Goal: Information Seeking & Learning: Find specific fact

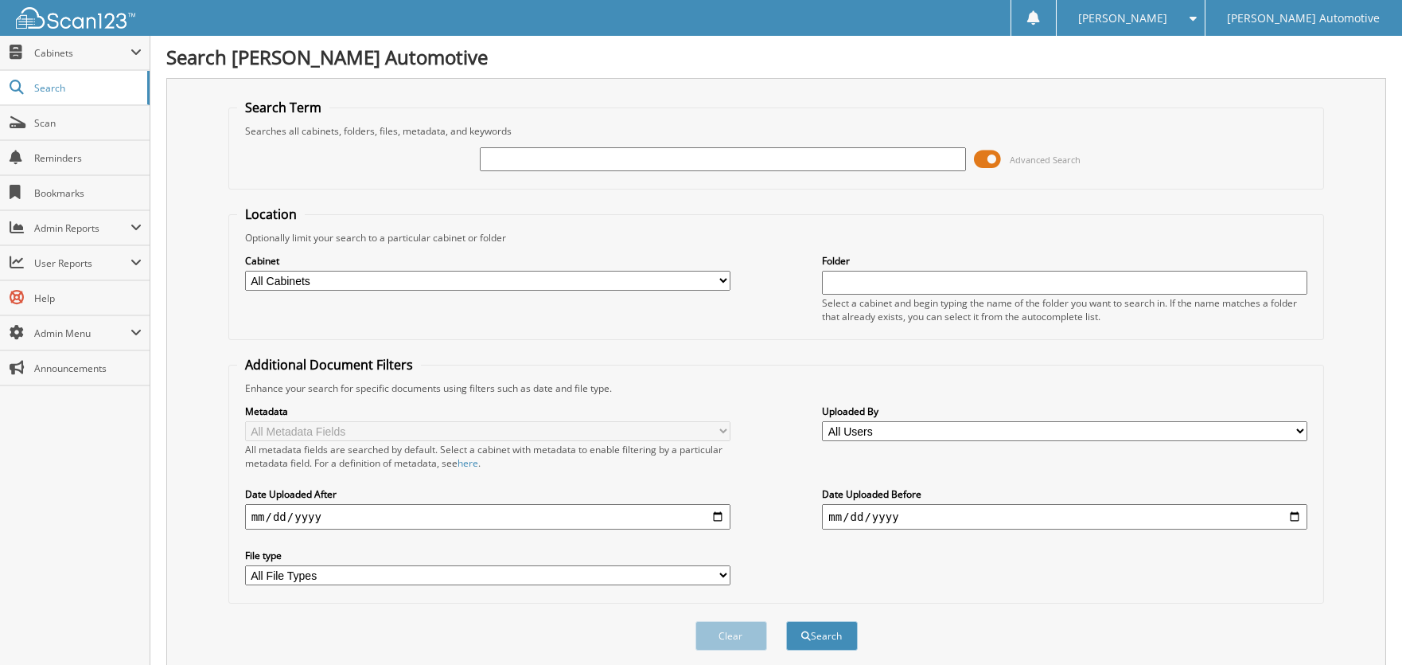
click at [821, 159] on input "text" at bounding box center [723, 159] width 486 height 24
type input "[PERSON_NAME]"
click at [786, 621] on button "Search" at bounding box center [822, 635] width 72 height 29
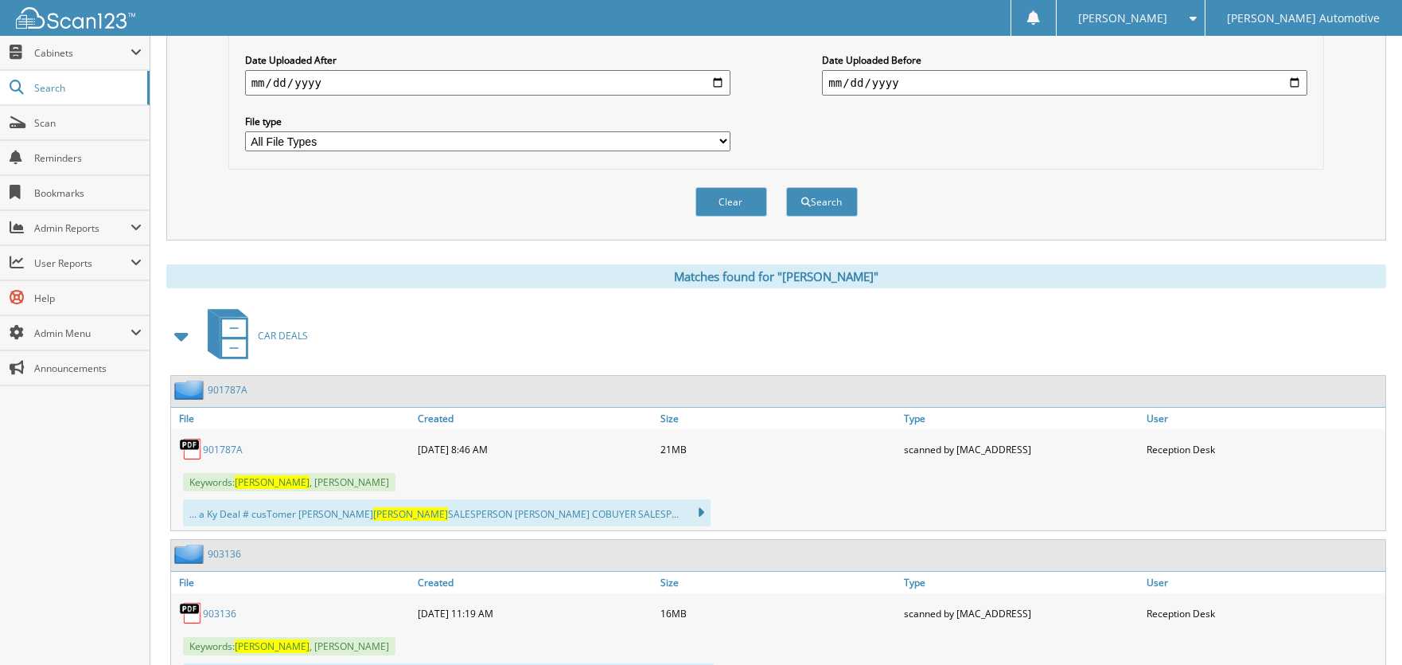
scroll to position [557, 0]
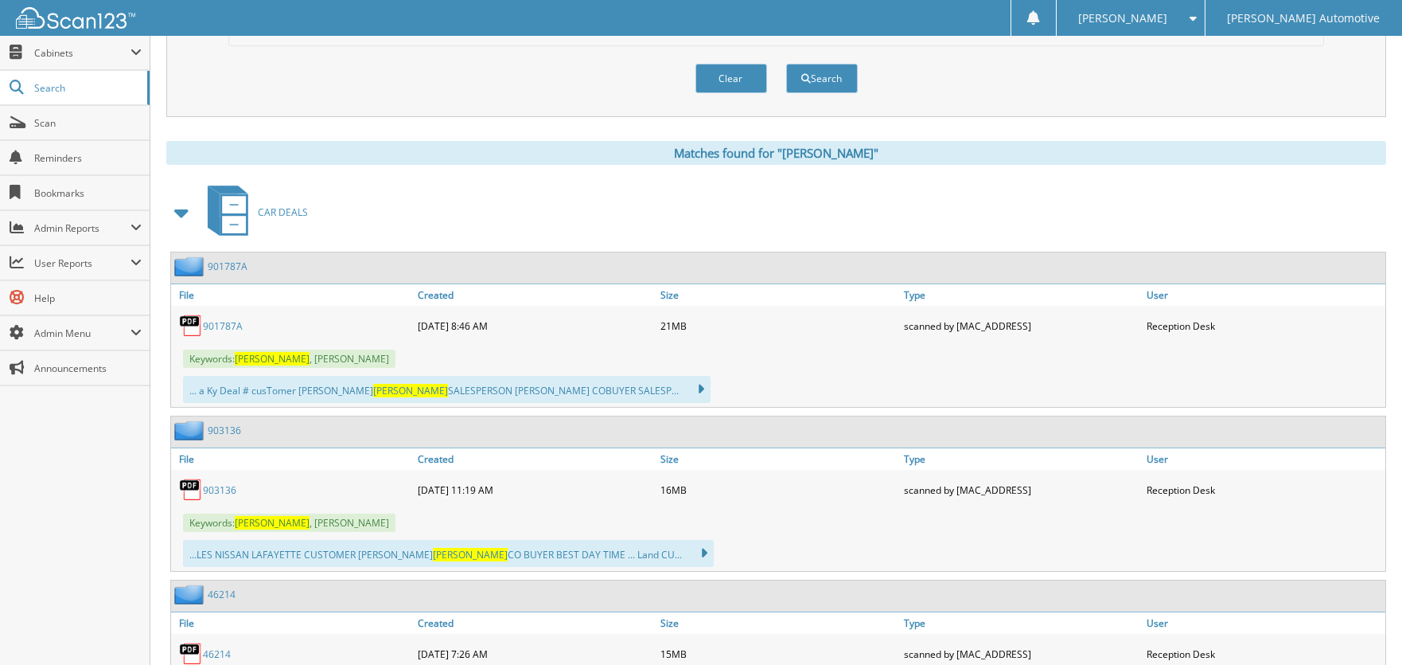
click at [228, 483] on link "903136" at bounding box center [219, 490] width 33 height 14
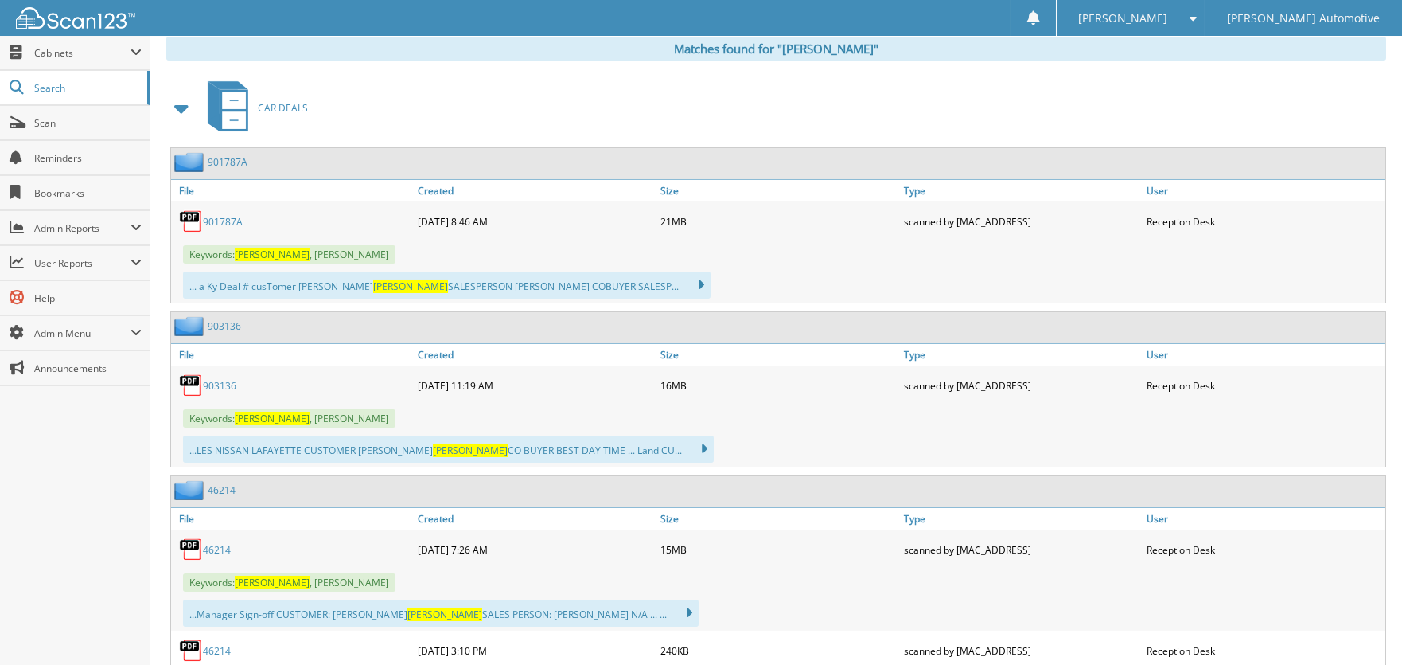
scroll to position [636, 0]
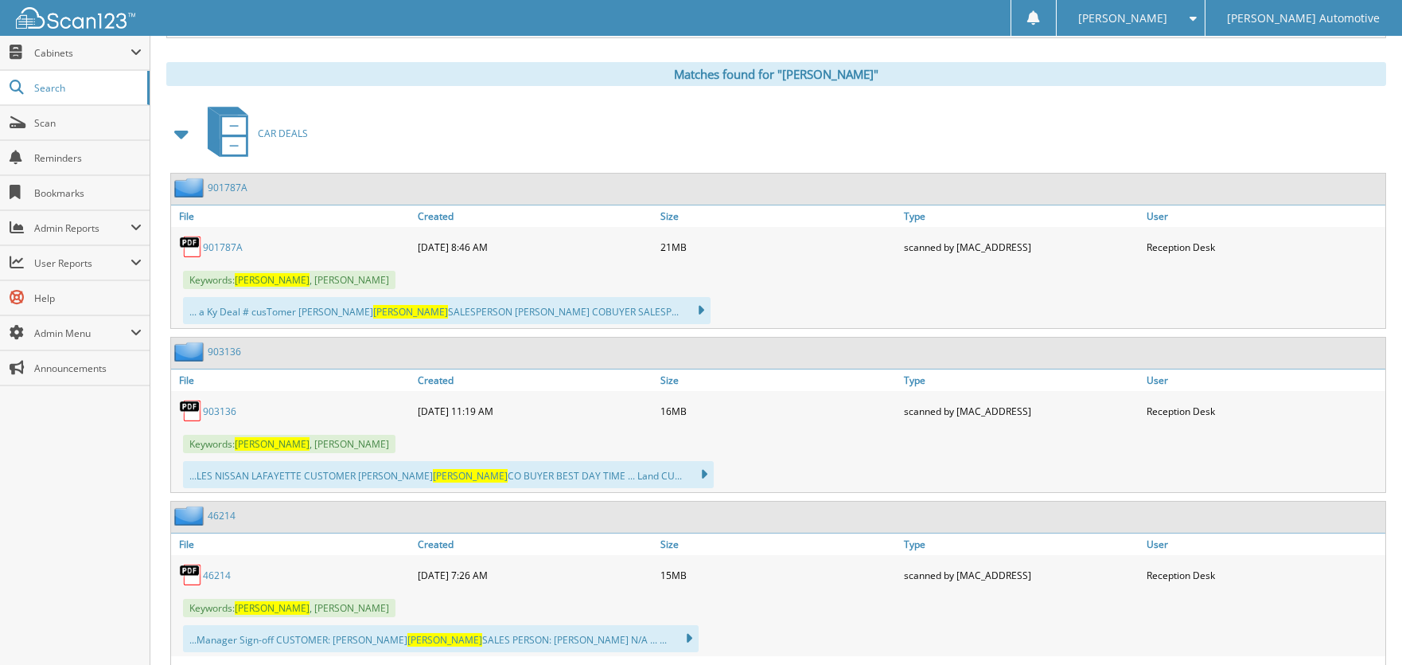
click at [236, 240] on link "901787A" at bounding box center [223, 247] width 40 height 14
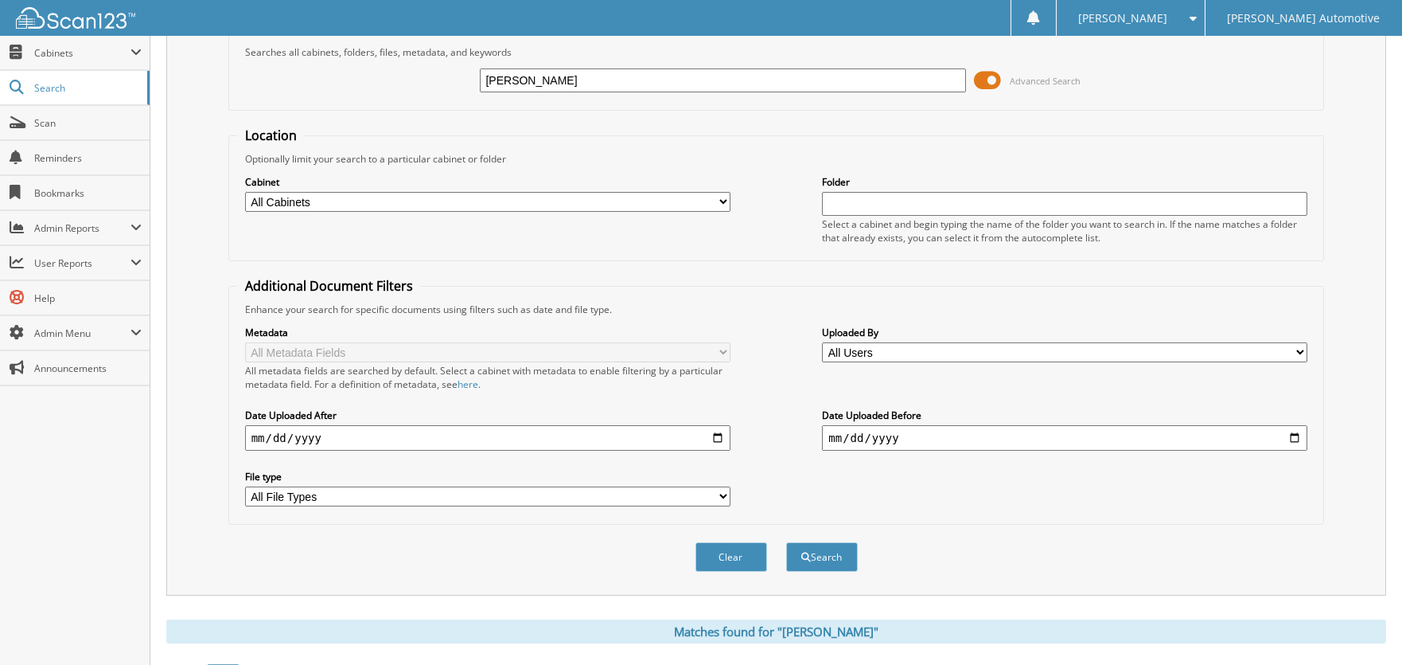
scroll to position [0, 0]
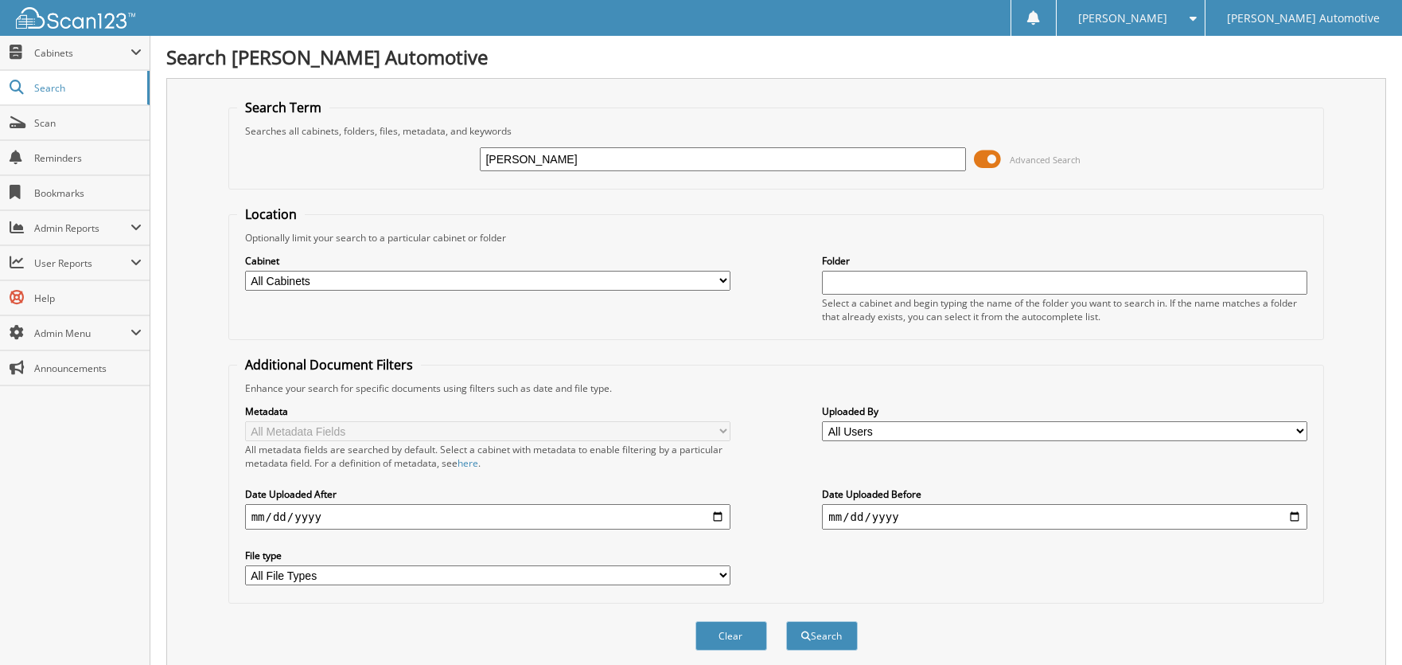
drag, startPoint x: 522, startPoint y: 161, endPoint x: 252, endPoint y: 159, distance: 269.8
click at [252, 159] on div "JAMEYSON Advanced Search" at bounding box center [776, 159] width 1079 height 43
type input "MOLLI"
click at [786, 621] on button "Search" at bounding box center [822, 635] width 72 height 29
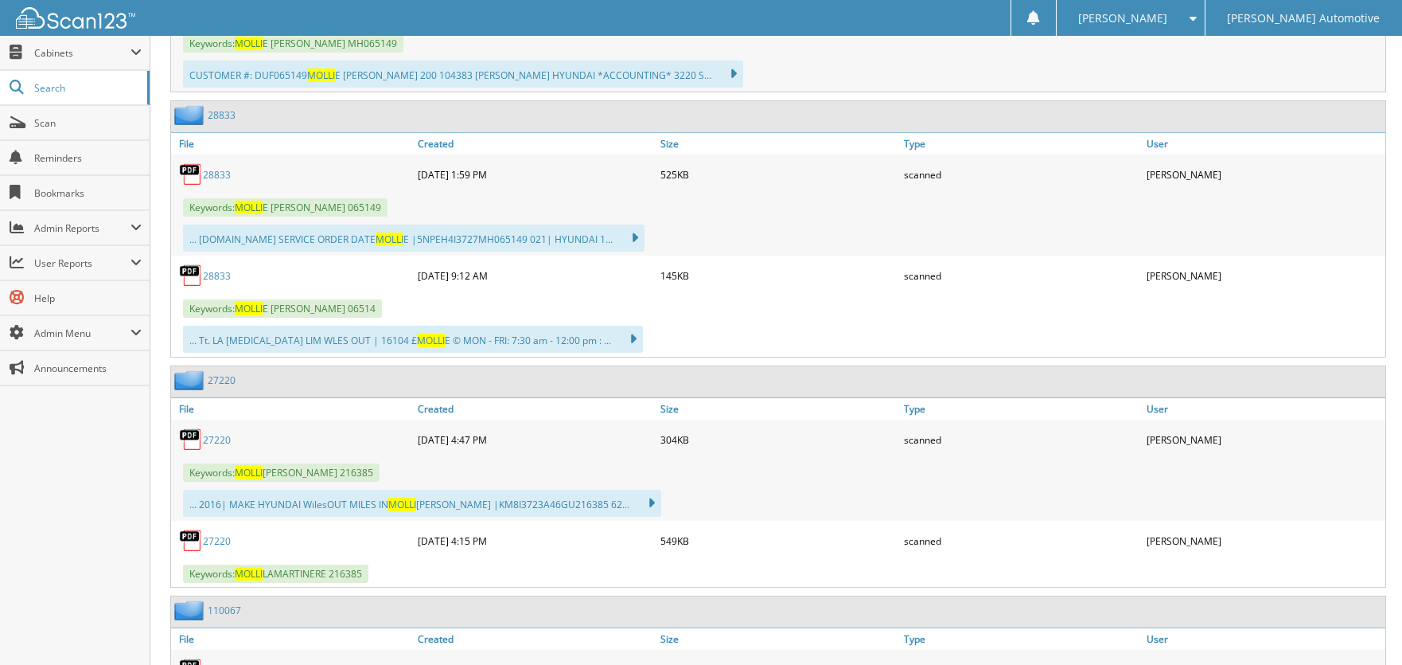
scroll to position [1910, 0]
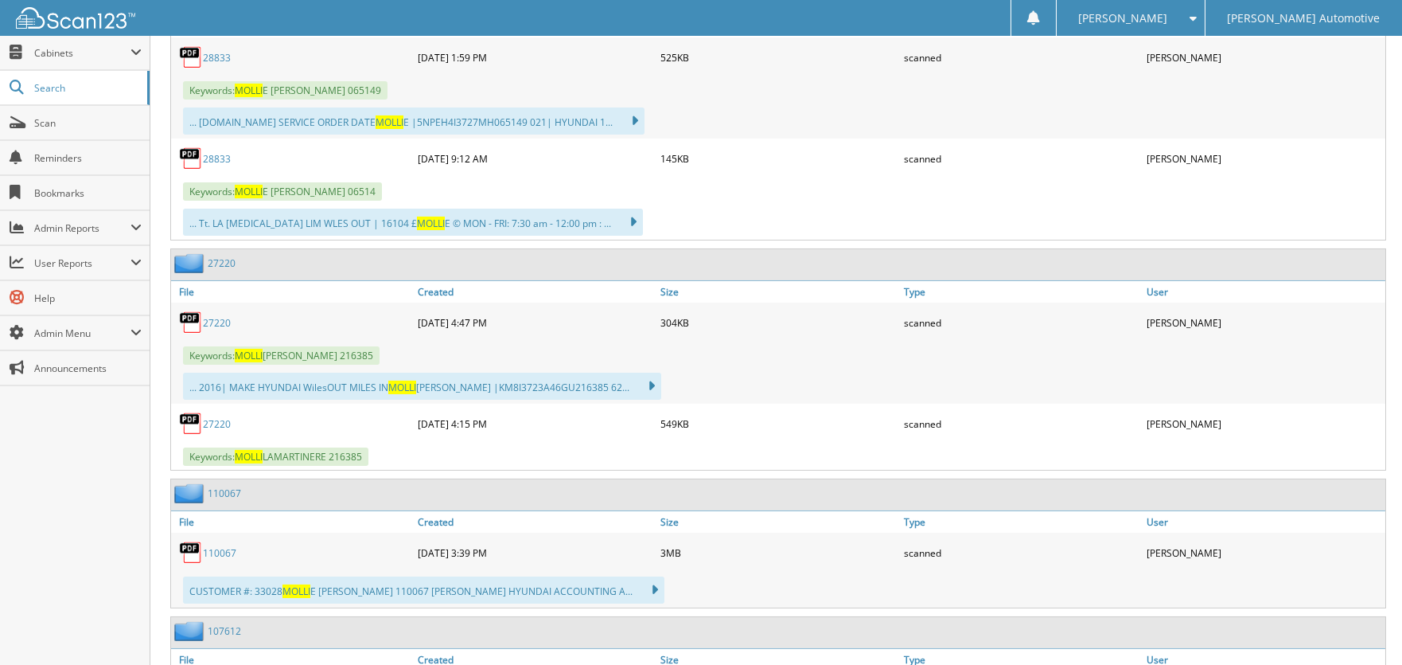
click at [212, 316] on link "27220" at bounding box center [217, 323] width 28 height 14
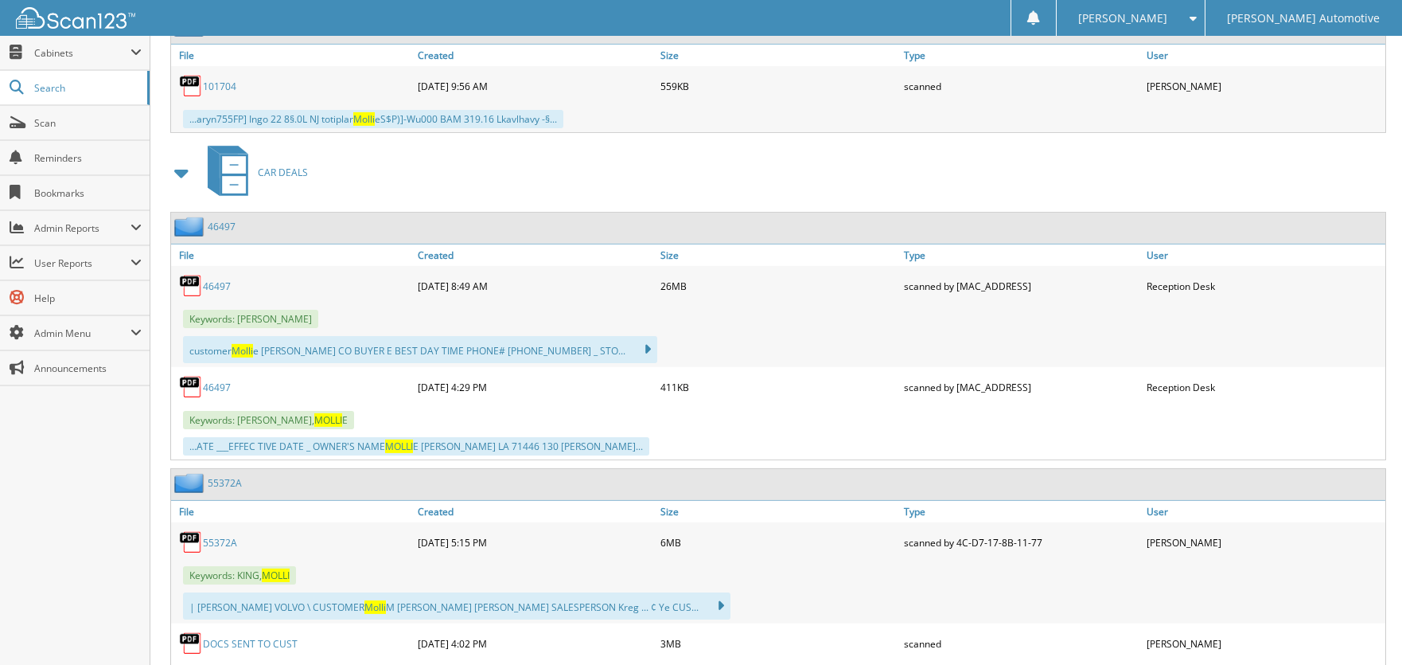
scroll to position [3980, 0]
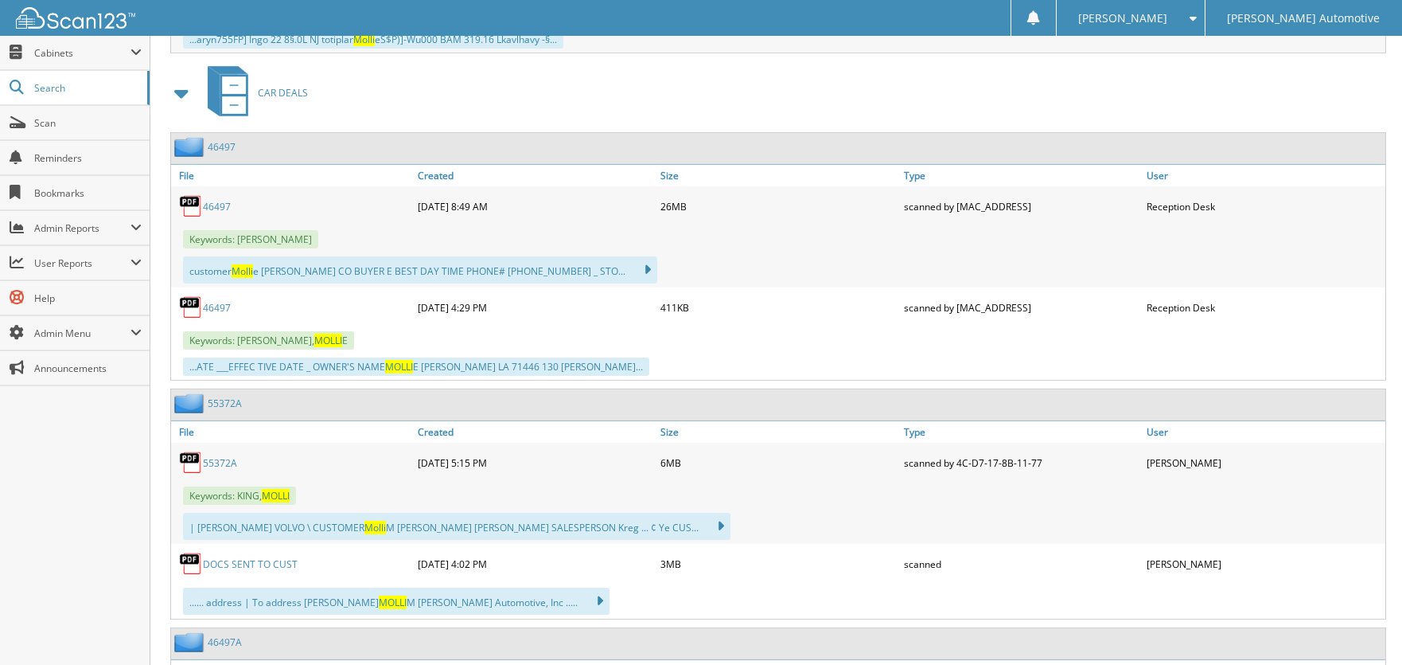
click at [214, 456] on link "55372A" at bounding box center [220, 463] width 34 height 14
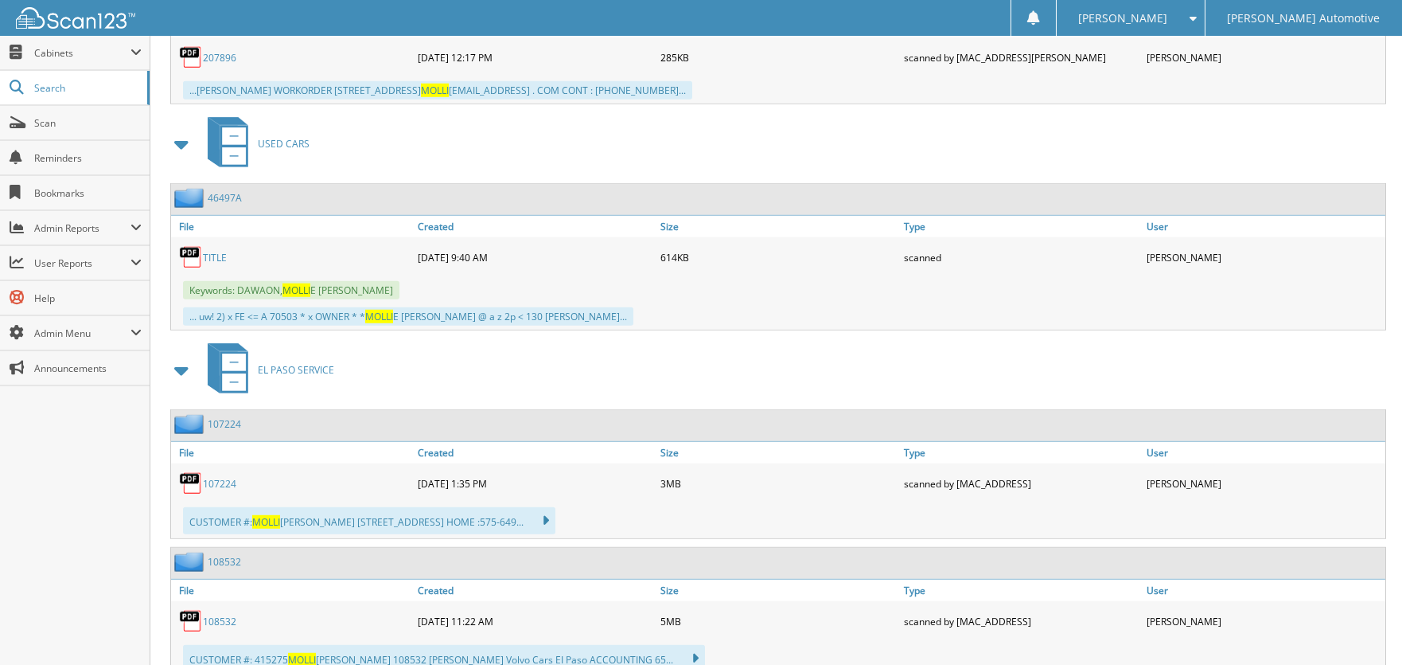
scroll to position [8756, 0]
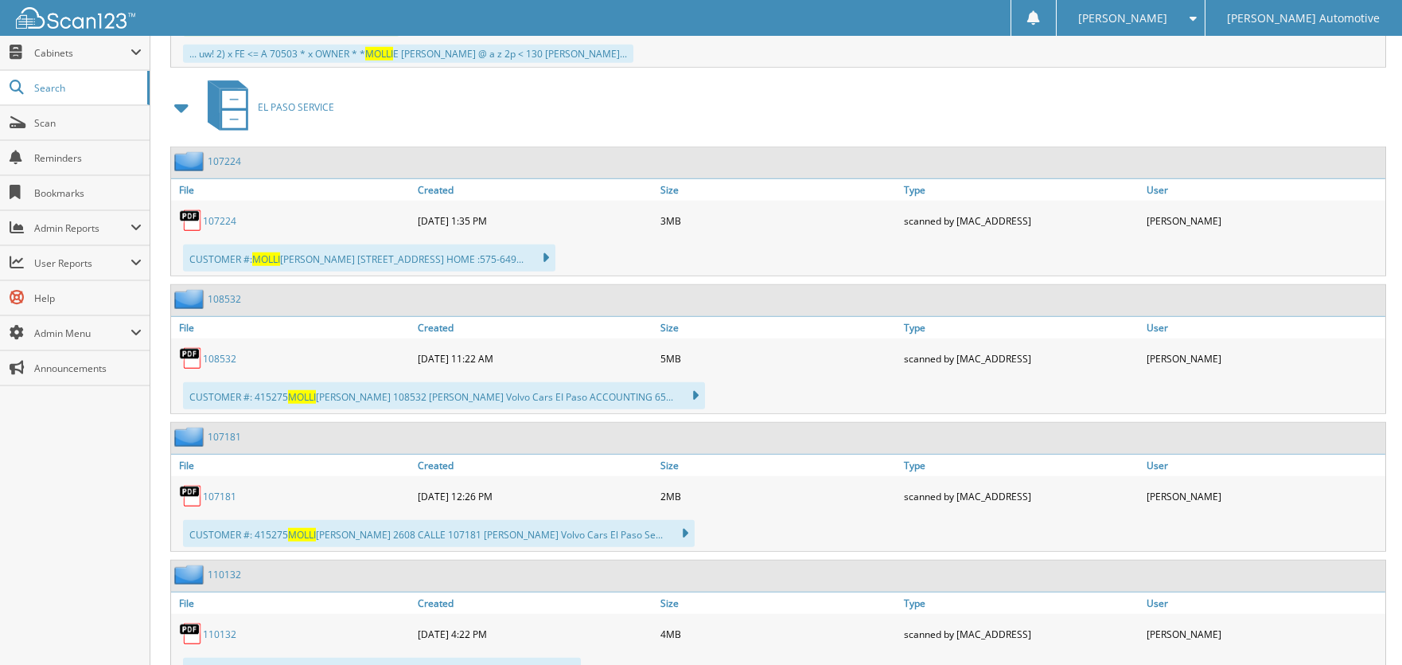
click at [184, 93] on span at bounding box center [182, 107] width 22 height 29
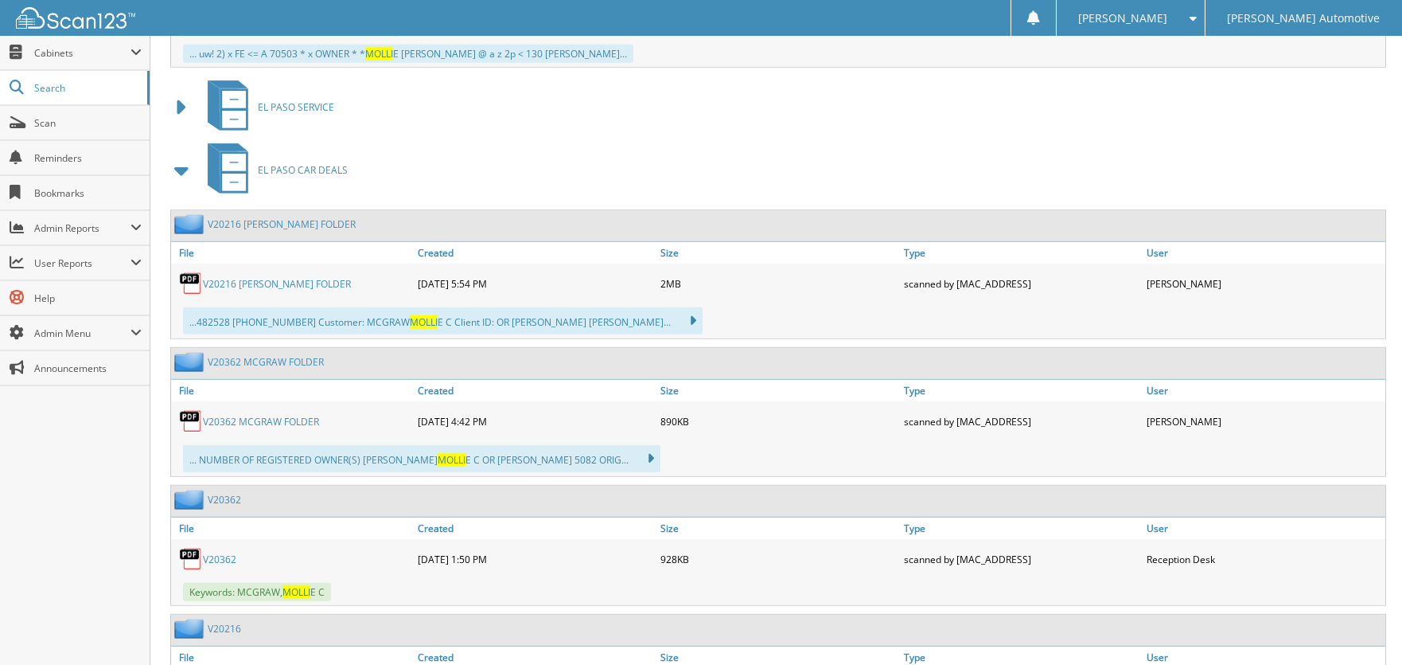
click at [185, 156] on span at bounding box center [182, 170] width 22 height 29
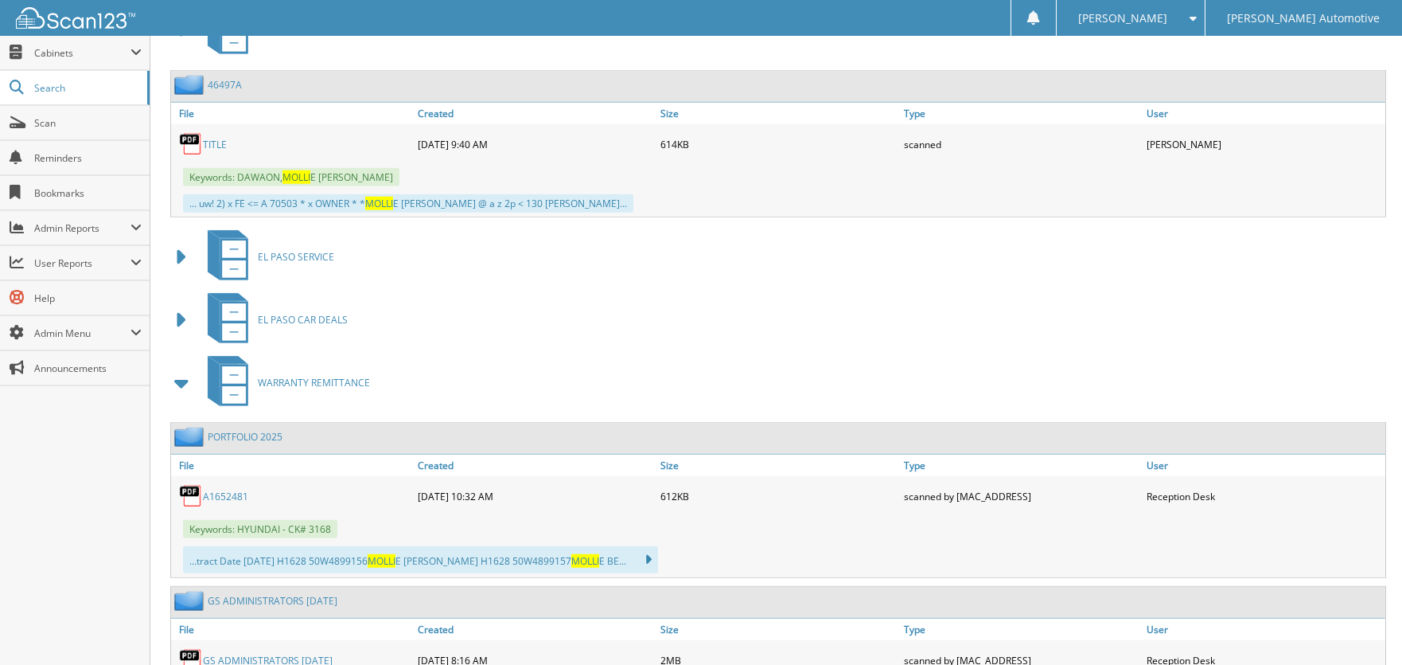
scroll to position [8596, 0]
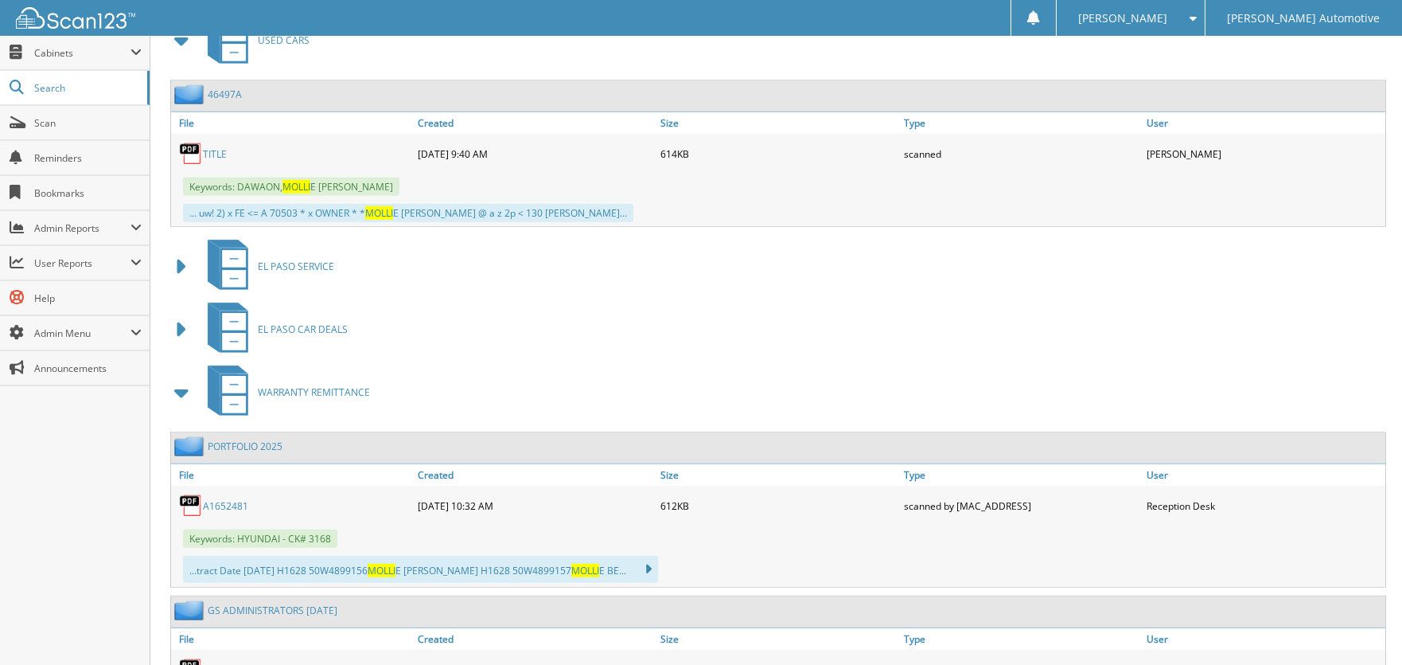
click at [182, 378] on span at bounding box center [182, 392] width 22 height 29
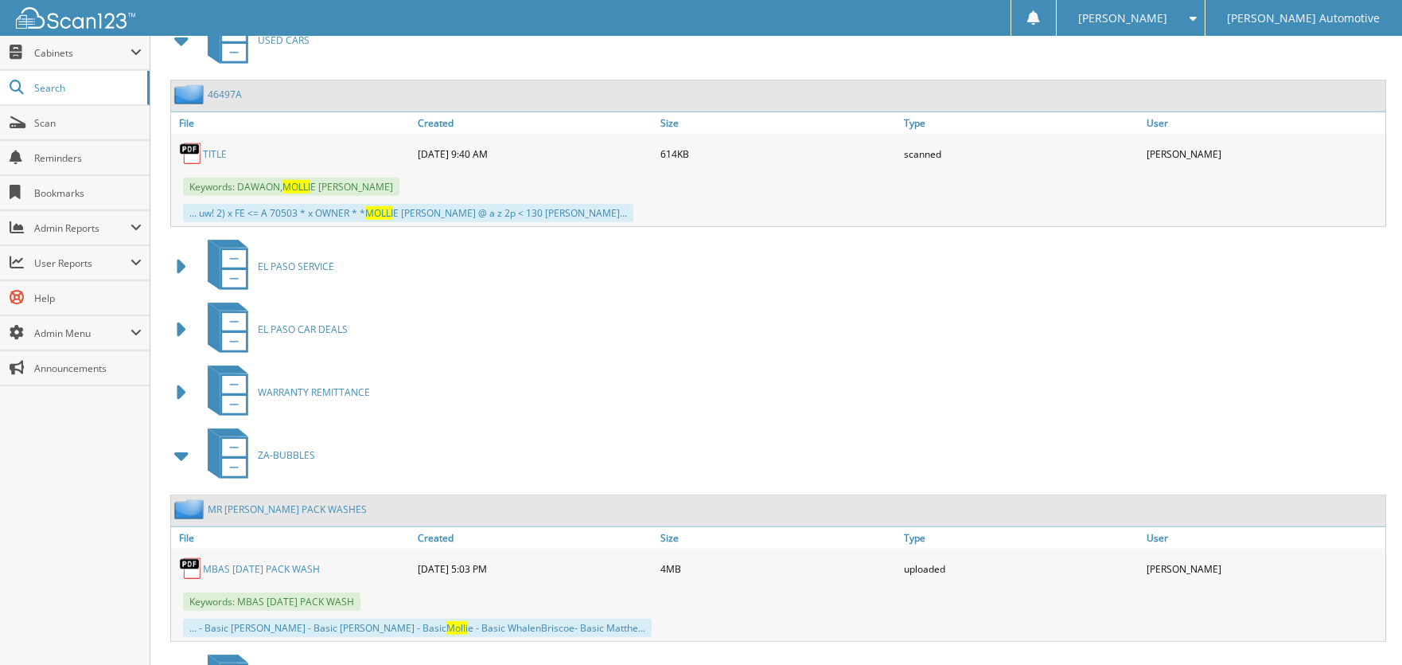
click at [185, 441] on span at bounding box center [182, 455] width 22 height 29
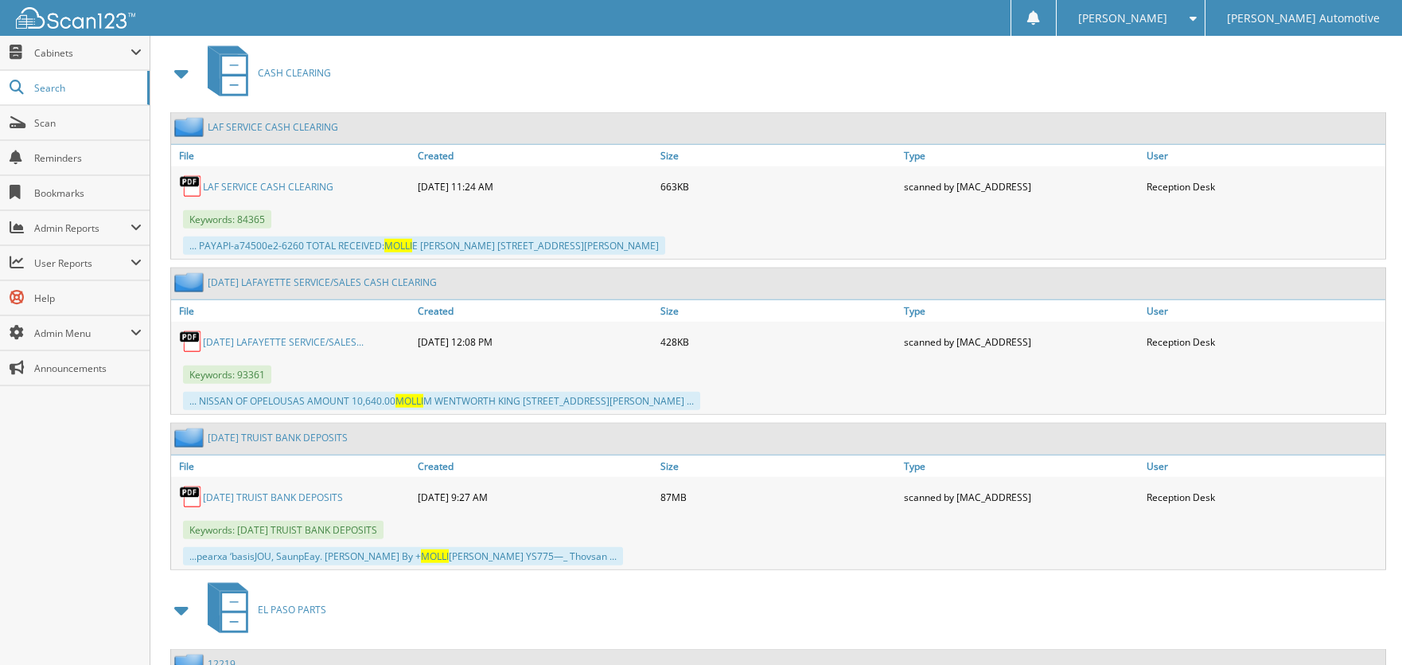
scroll to position [11461, 0]
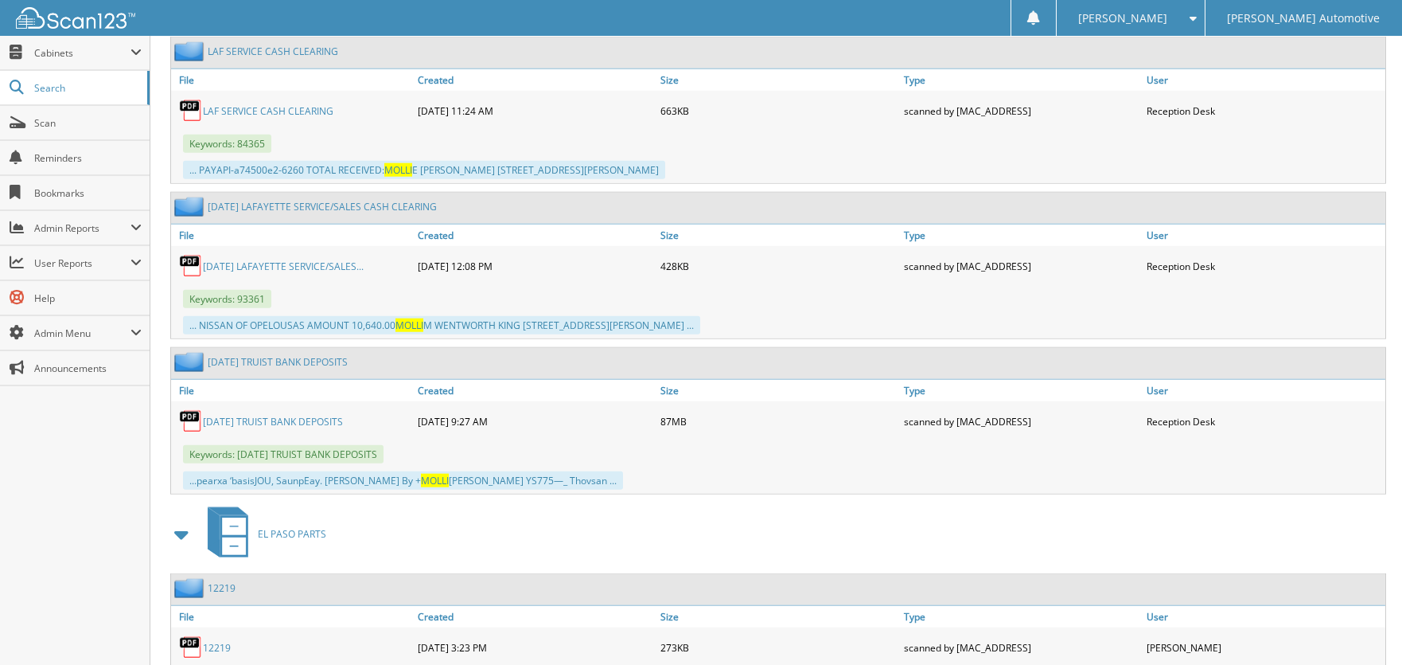
click at [308, 415] on link "[DATE] TRUIST BANK DEPOSITS" at bounding box center [273, 422] width 140 height 14
click at [178, 520] on span at bounding box center [182, 534] width 22 height 29
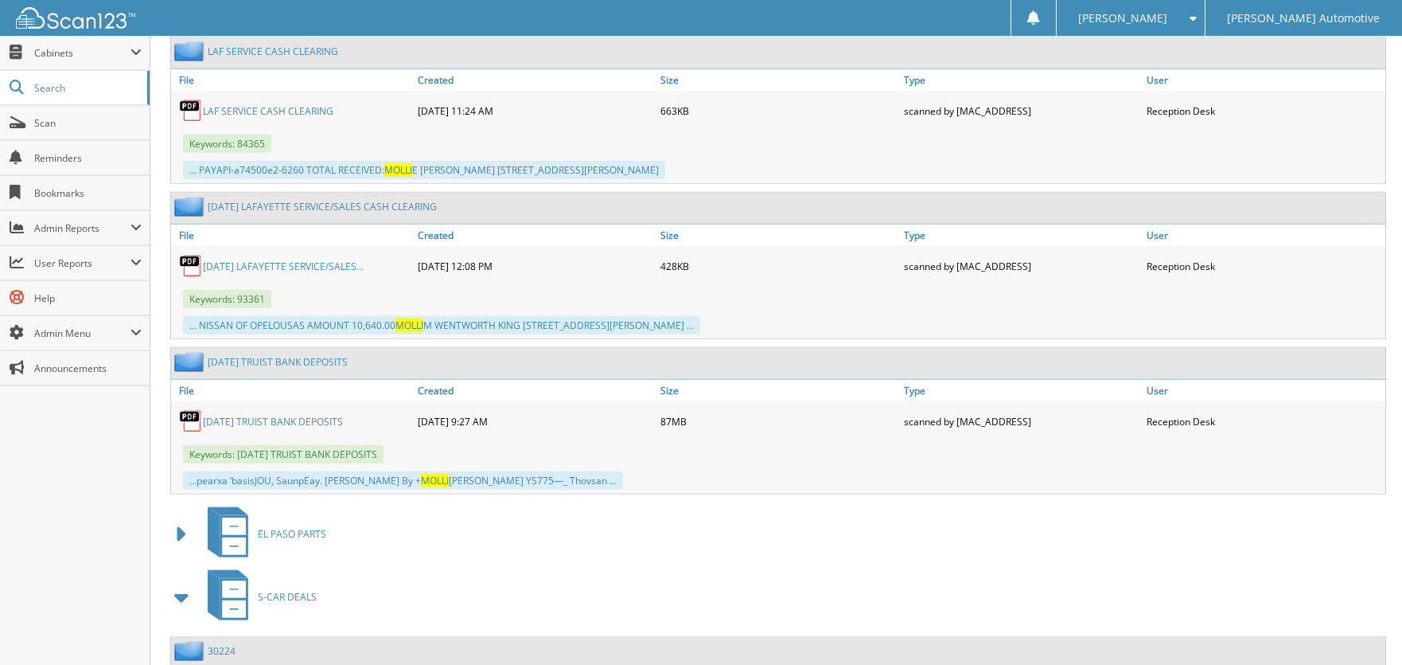
click at [181, 583] on span at bounding box center [182, 597] width 22 height 29
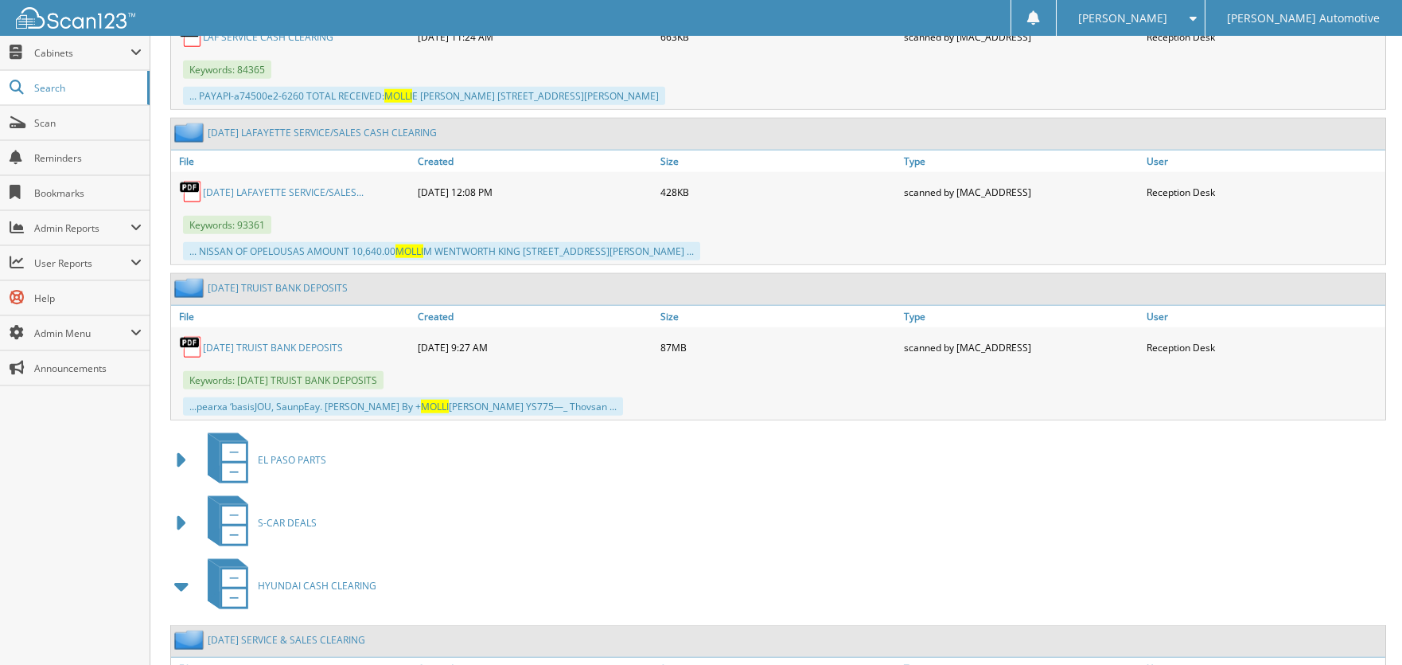
scroll to position [11780, 0]
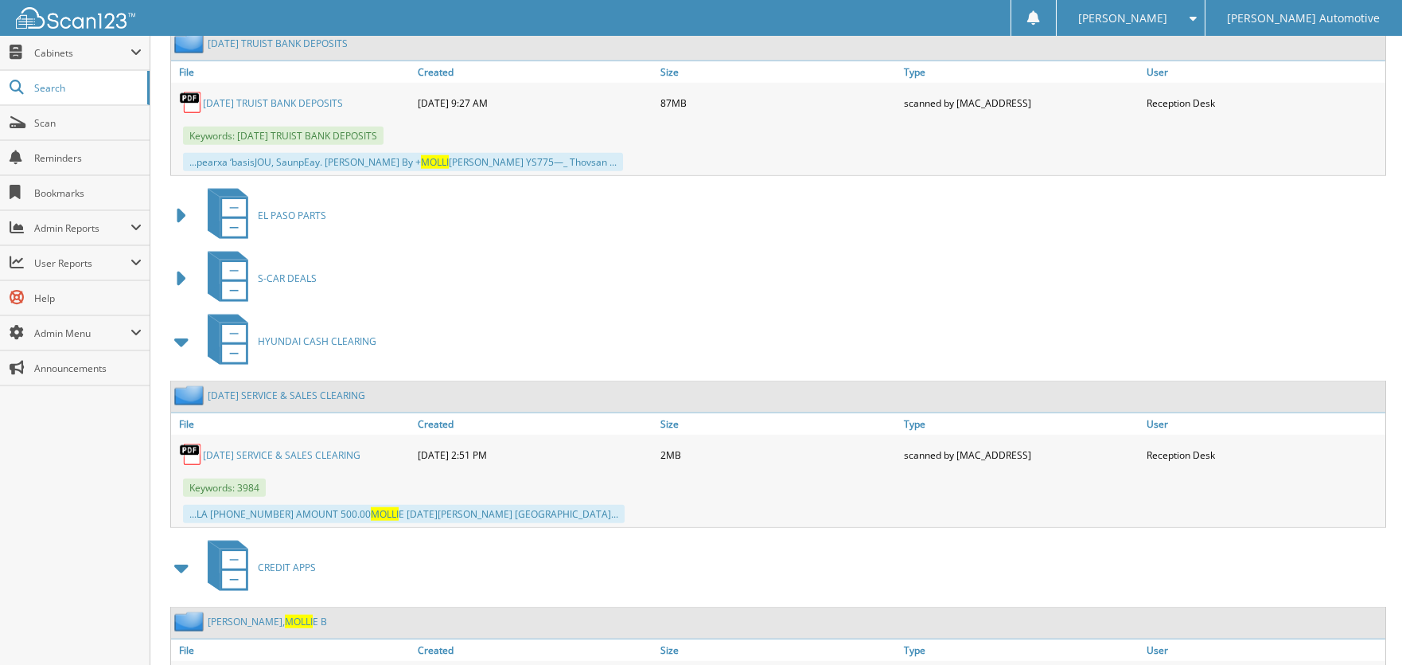
click at [178, 327] on span at bounding box center [182, 341] width 22 height 29
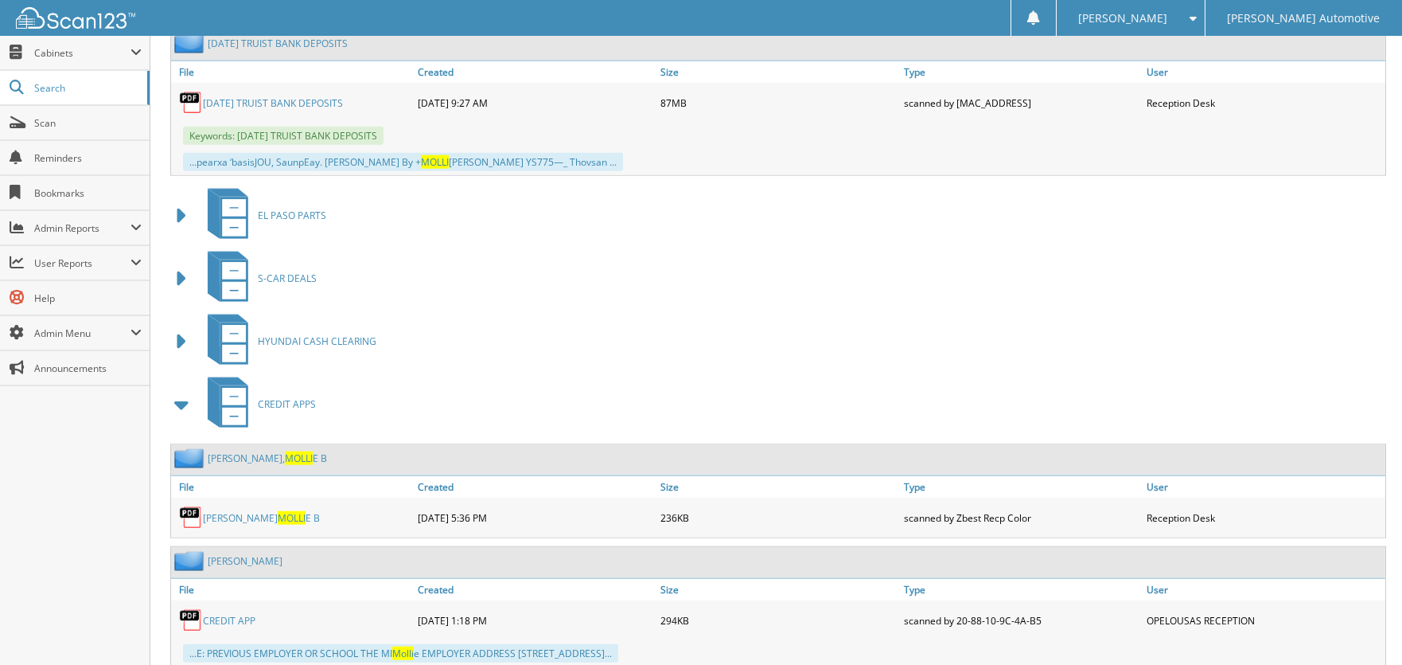
click at [179, 390] on span at bounding box center [182, 404] width 22 height 29
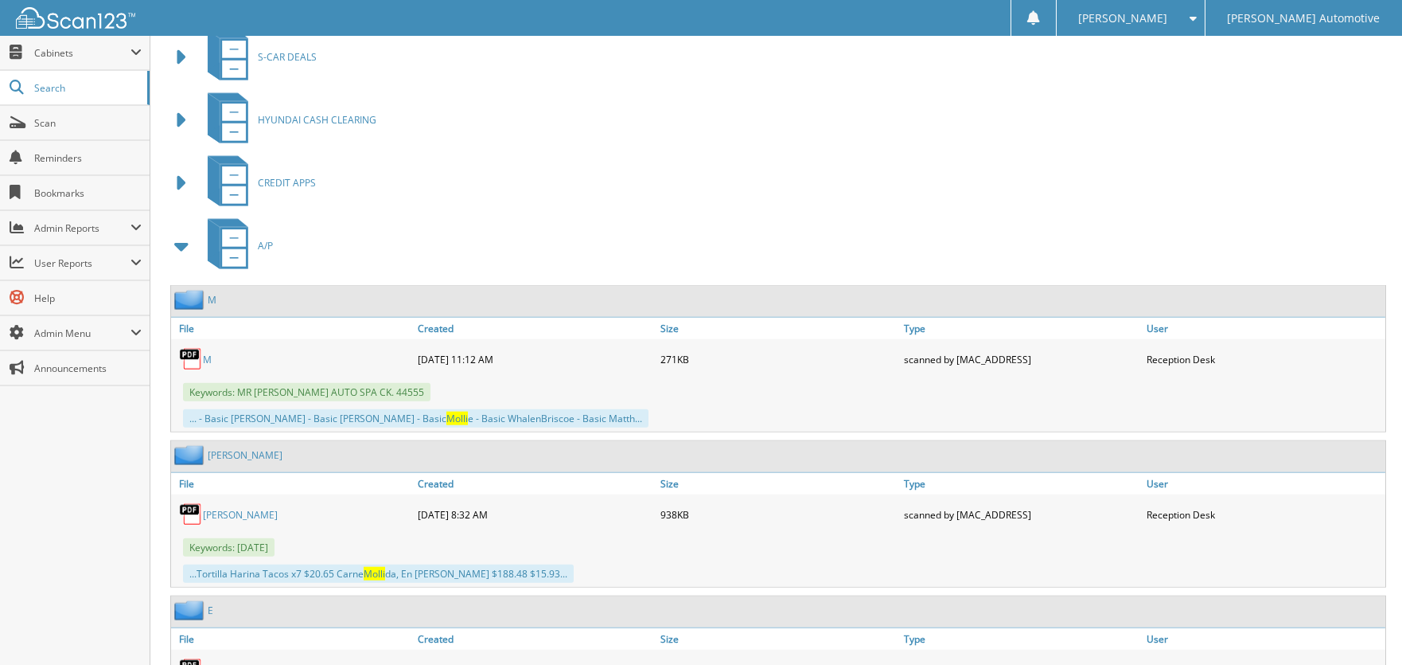
scroll to position [12098, 0]
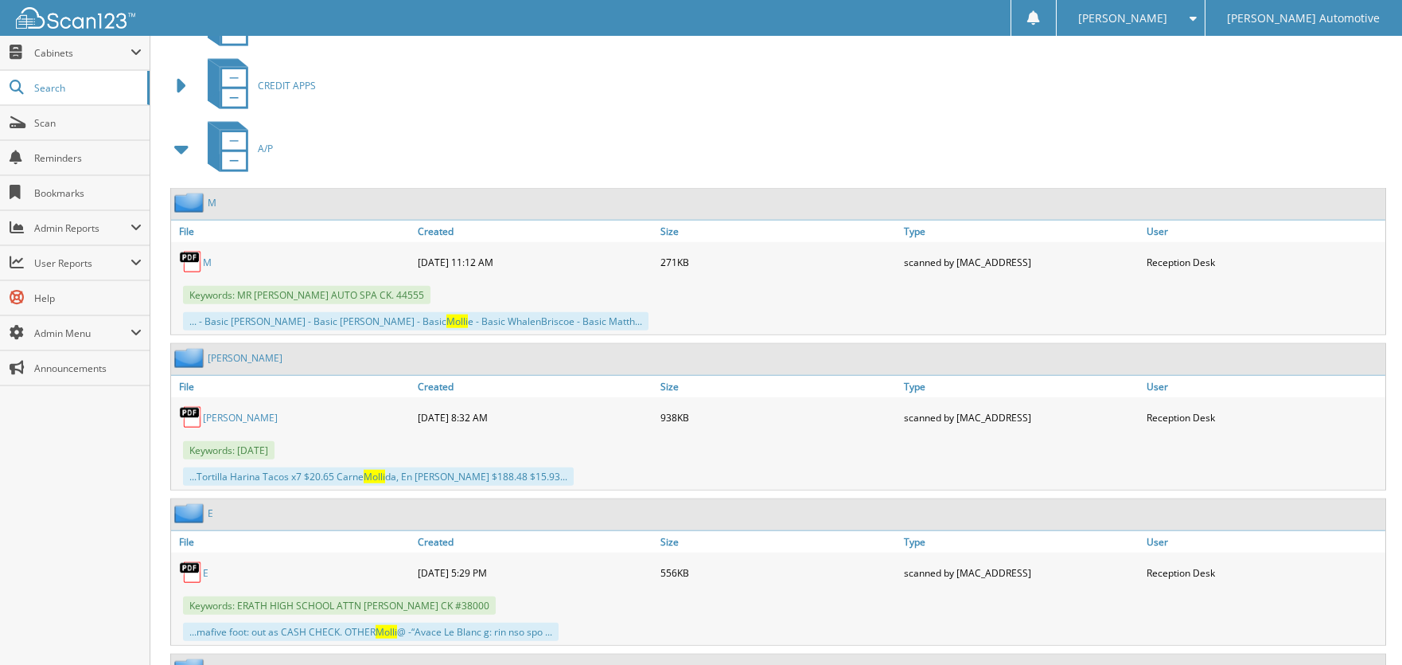
click at [180, 135] on span at bounding box center [182, 149] width 22 height 29
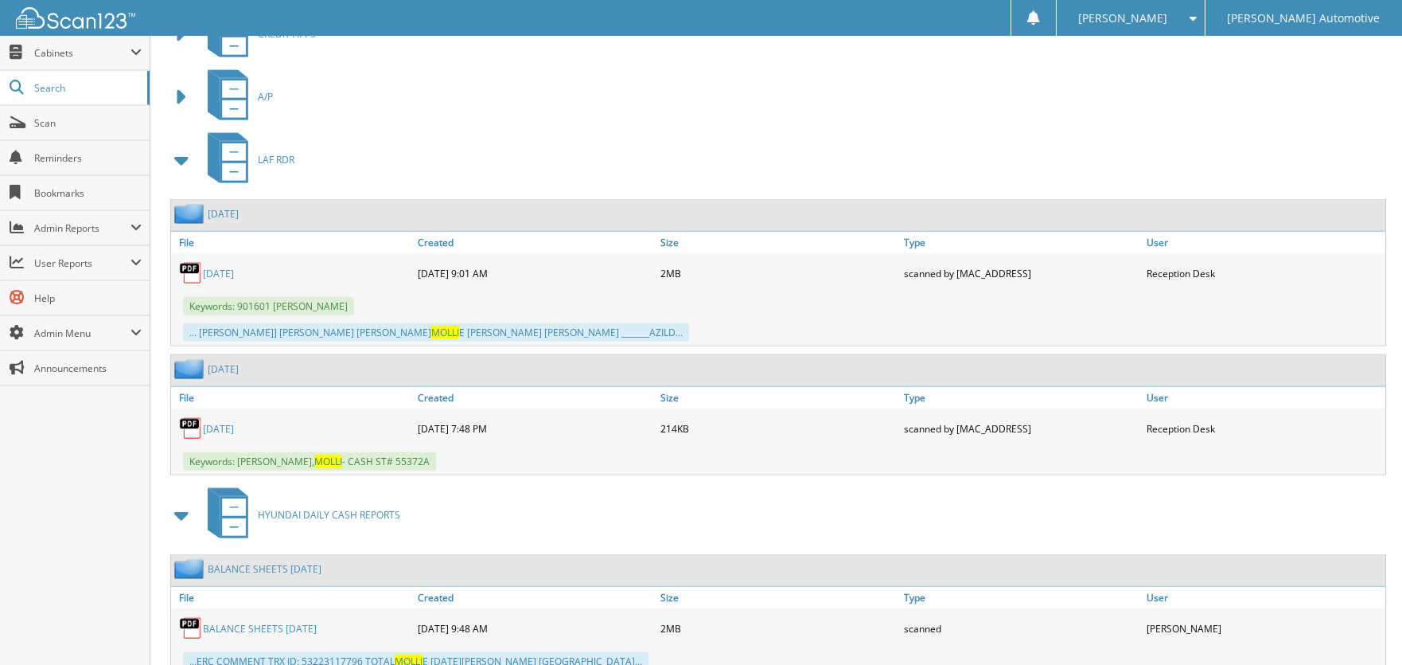
scroll to position [12337, 0]
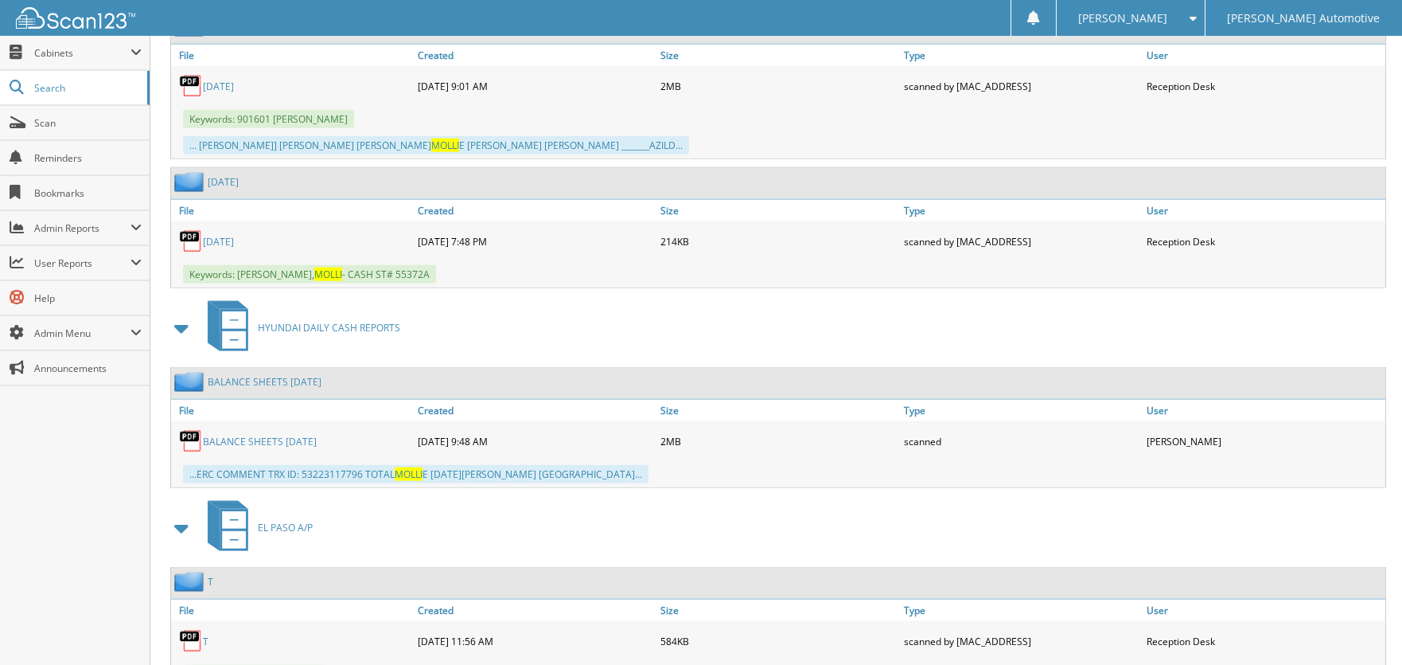
click at [177, 513] on span at bounding box center [182, 527] width 22 height 29
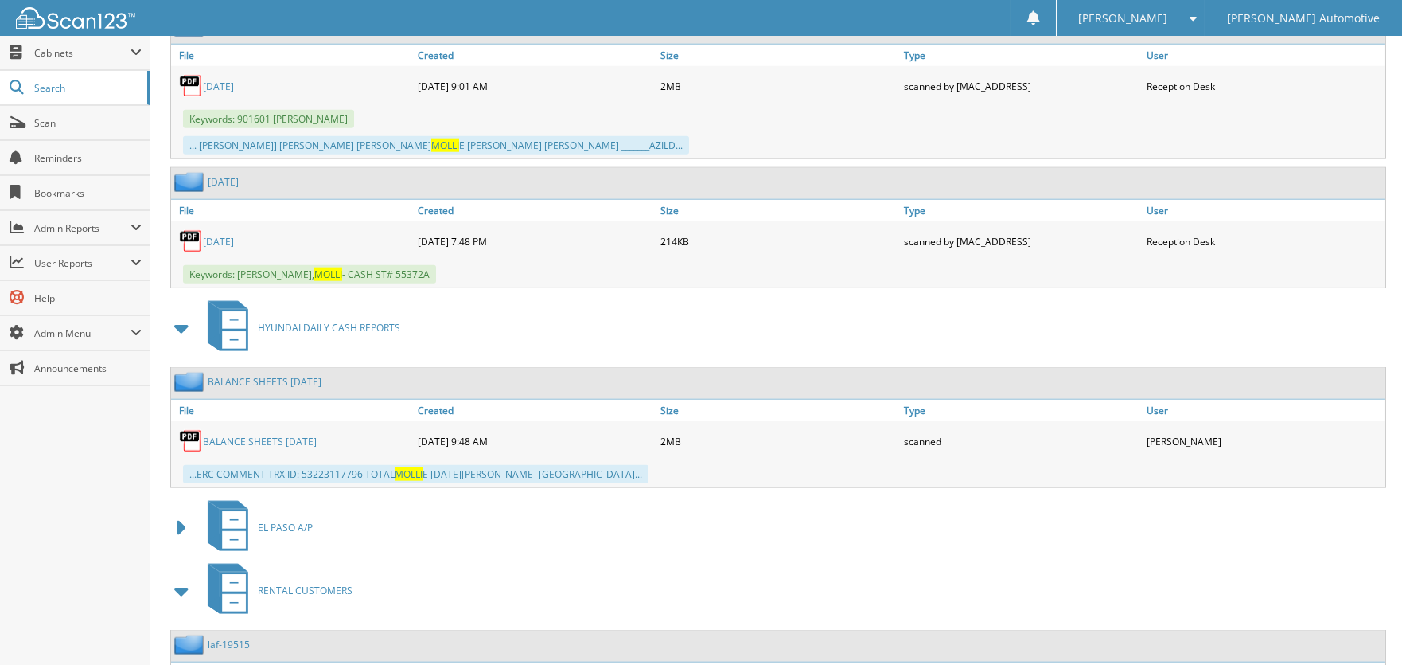
click at [179, 314] on span at bounding box center [182, 328] width 22 height 29
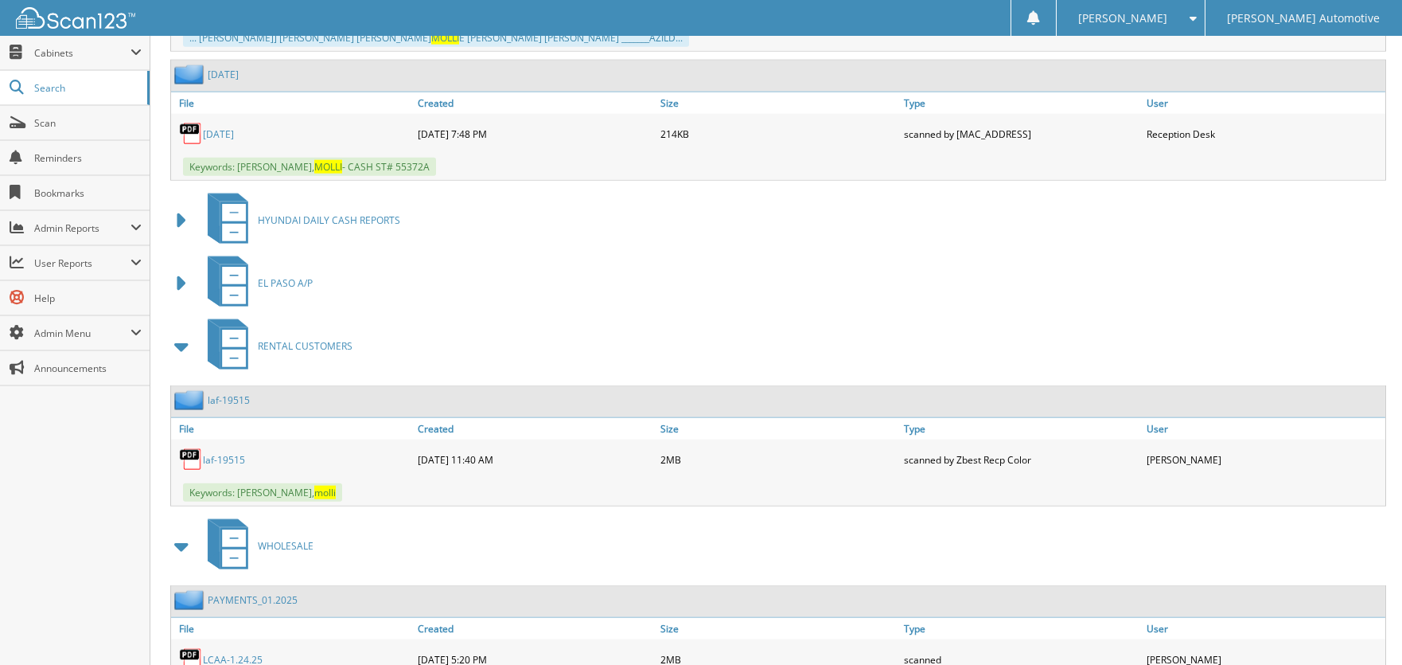
scroll to position [12655, 0]
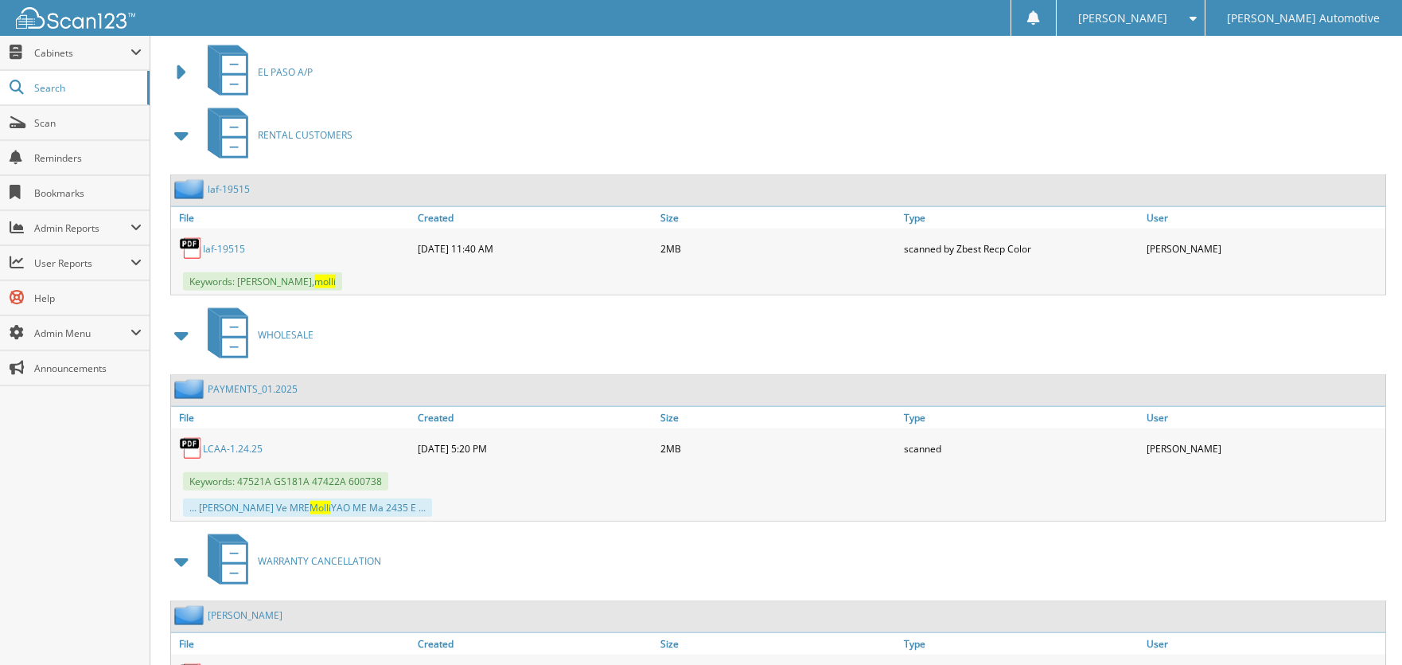
click at [226, 242] on link "laf-19515" at bounding box center [224, 249] width 42 height 14
click at [179, 547] on span at bounding box center [182, 561] width 22 height 29
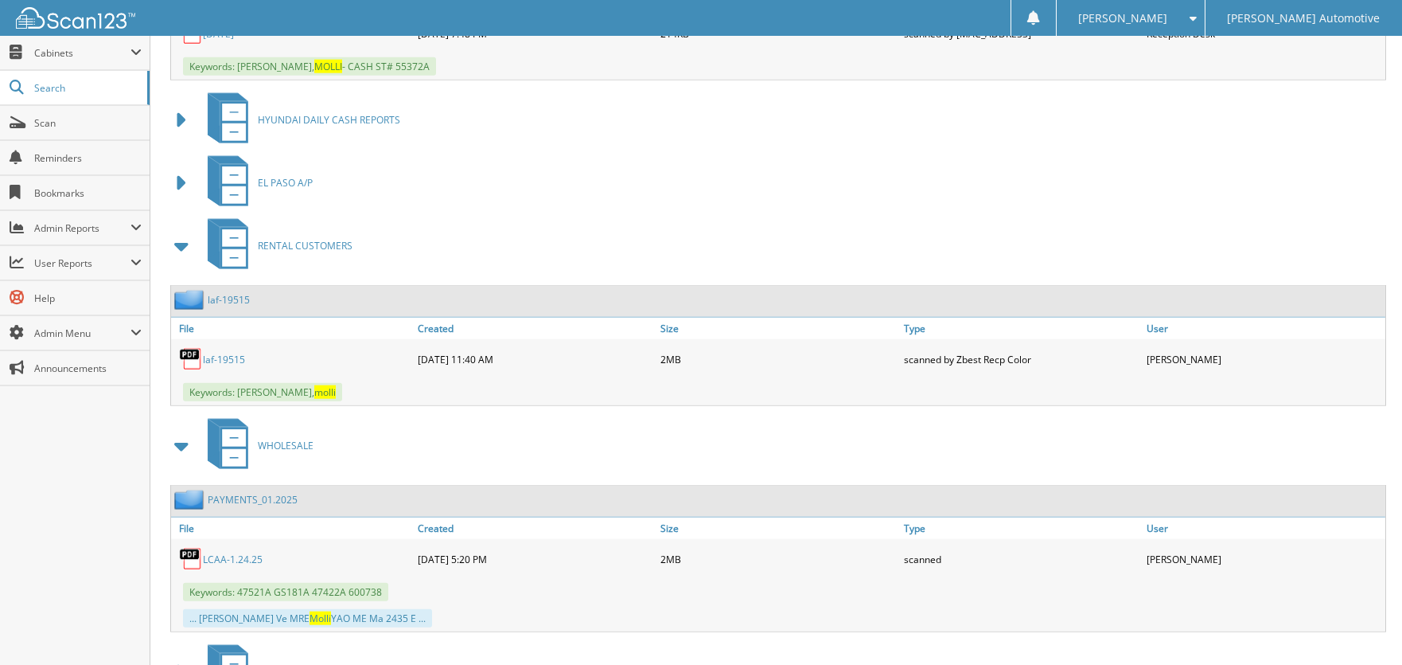
click at [176, 431] on span at bounding box center [182, 445] width 22 height 29
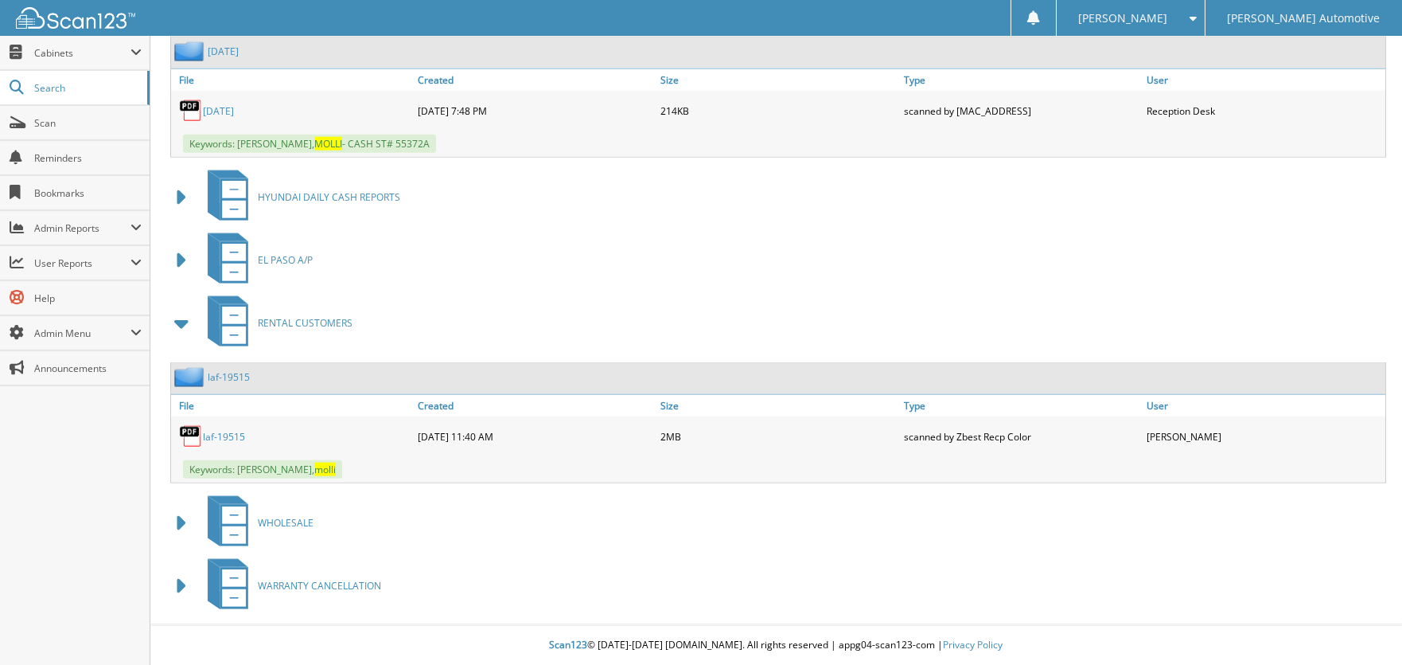
scroll to position [12382, 0]
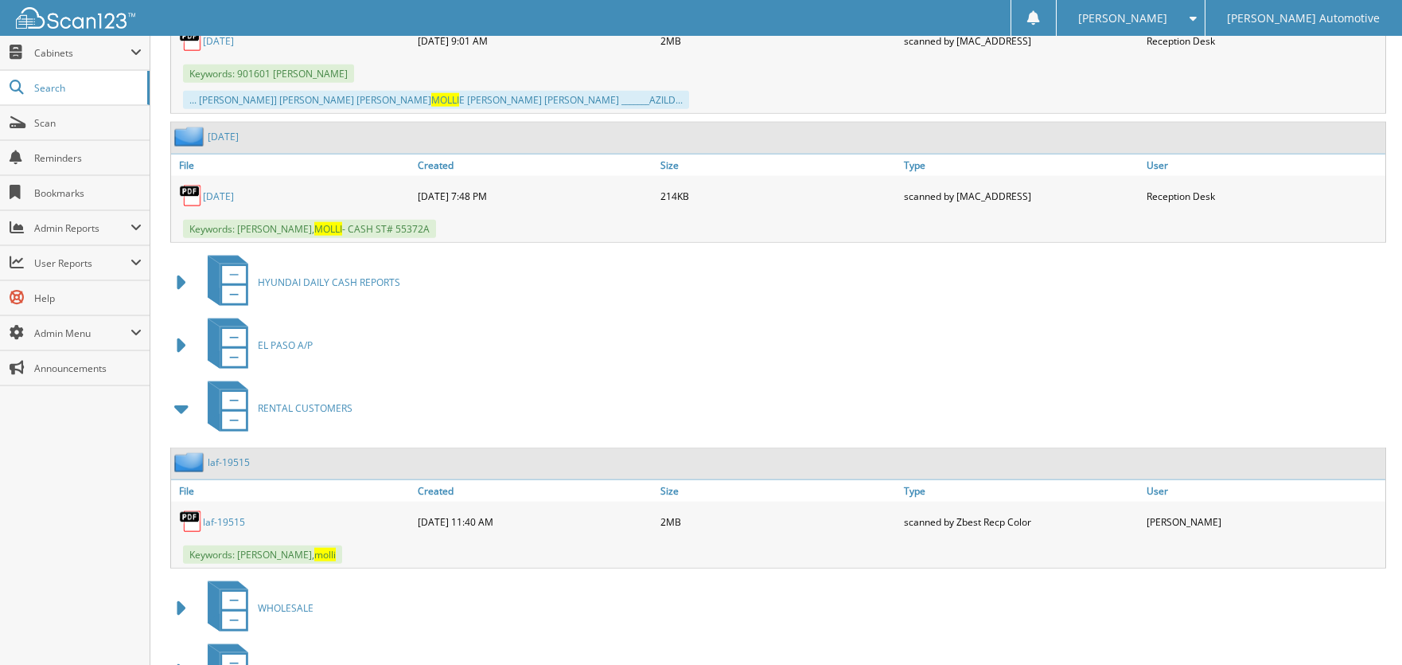
click at [189, 394] on span at bounding box center [182, 408] width 22 height 29
